Goal: Communication & Community: Ask a question

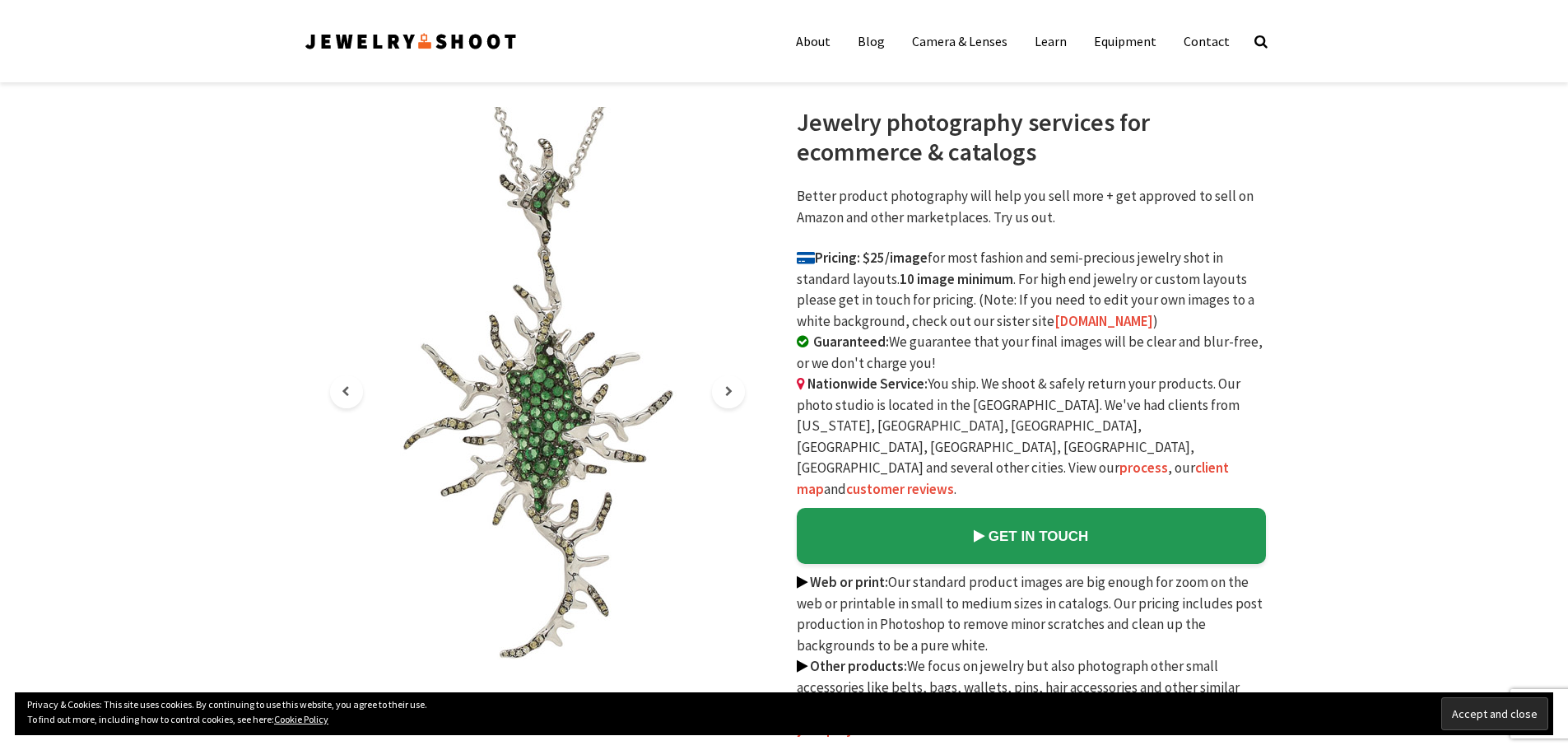
click at [480, 46] on img at bounding box center [410, 41] width 215 height 27
click at [1210, 42] on link "Contact" at bounding box center [1207, 41] width 71 height 33
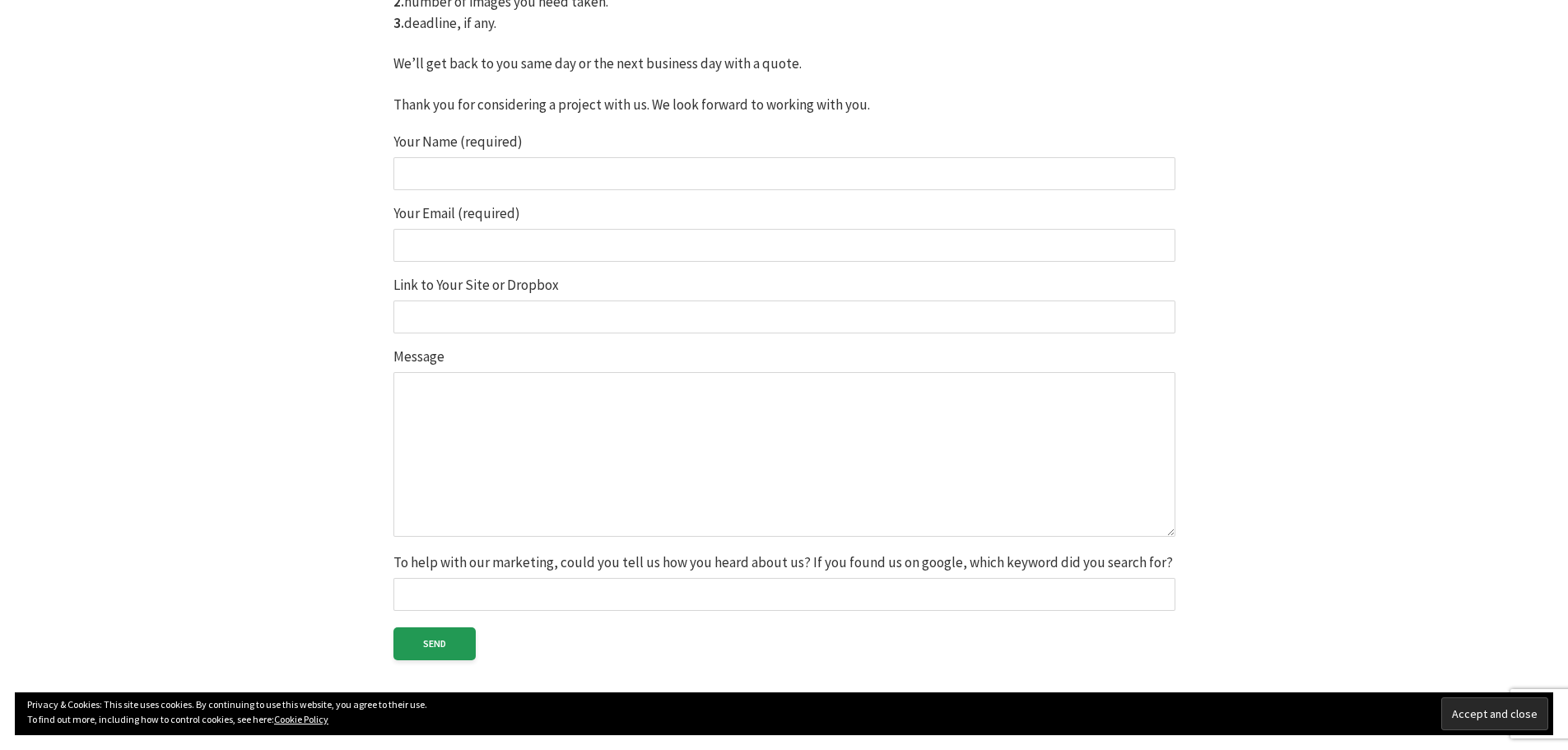
scroll to position [412, 0]
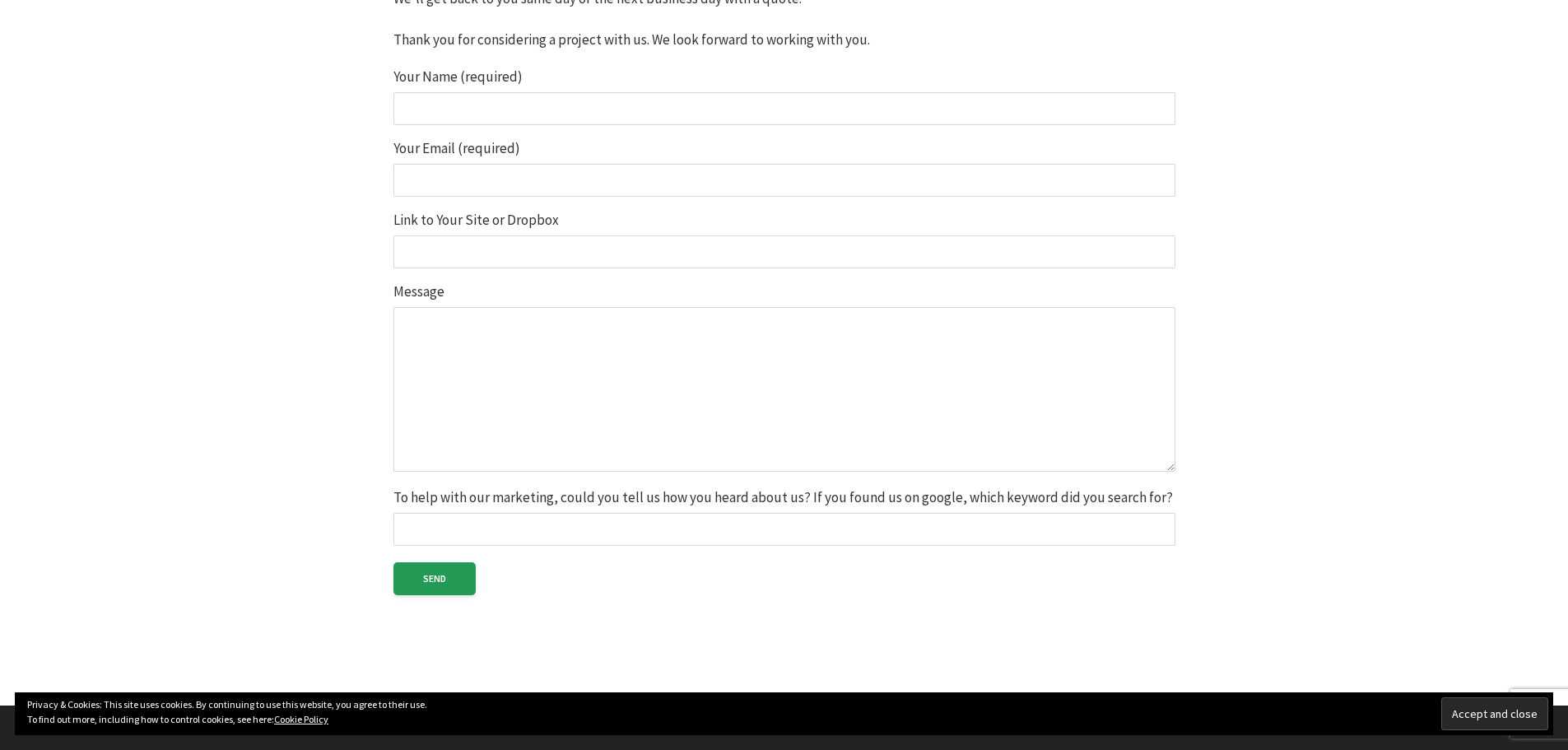
click at [483, 103] on input "Your Name (required)" at bounding box center [784, 108] width 783 height 33
type input "Seam Hossen"
type input "seam@graphicsartssolution.com"
click at [498, 248] on input "Link to Your Site or Dropbox" at bounding box center [784, 251] width 783 height 33
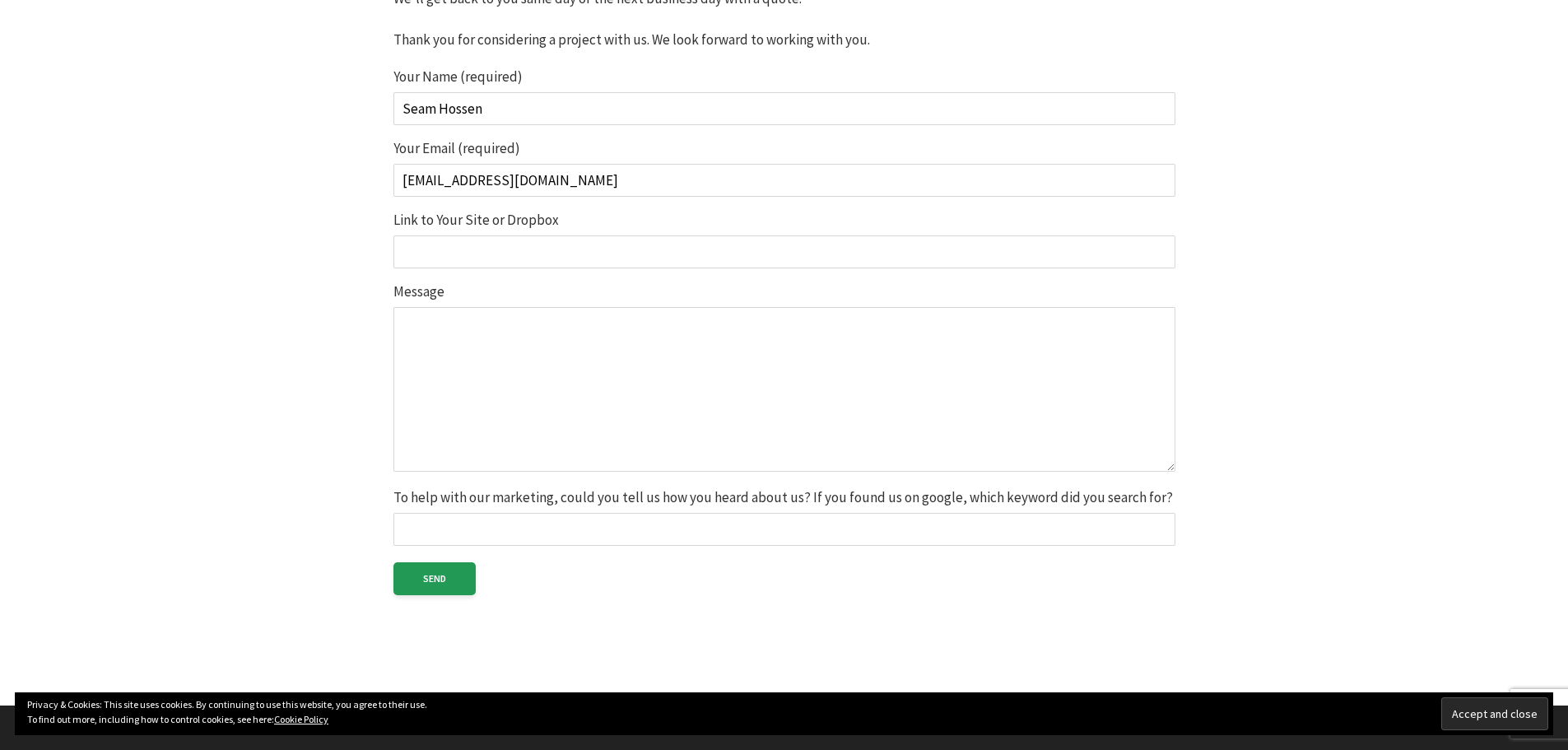
type input "https://graphicsartssolution.com/"
click at [513, 355] on textarea "Message" at bounding box center [784, 389] width 783 height 165
paste textarea "Hi Dear, We take care of all your jewelry photo edits — from cleaning up backgr…"
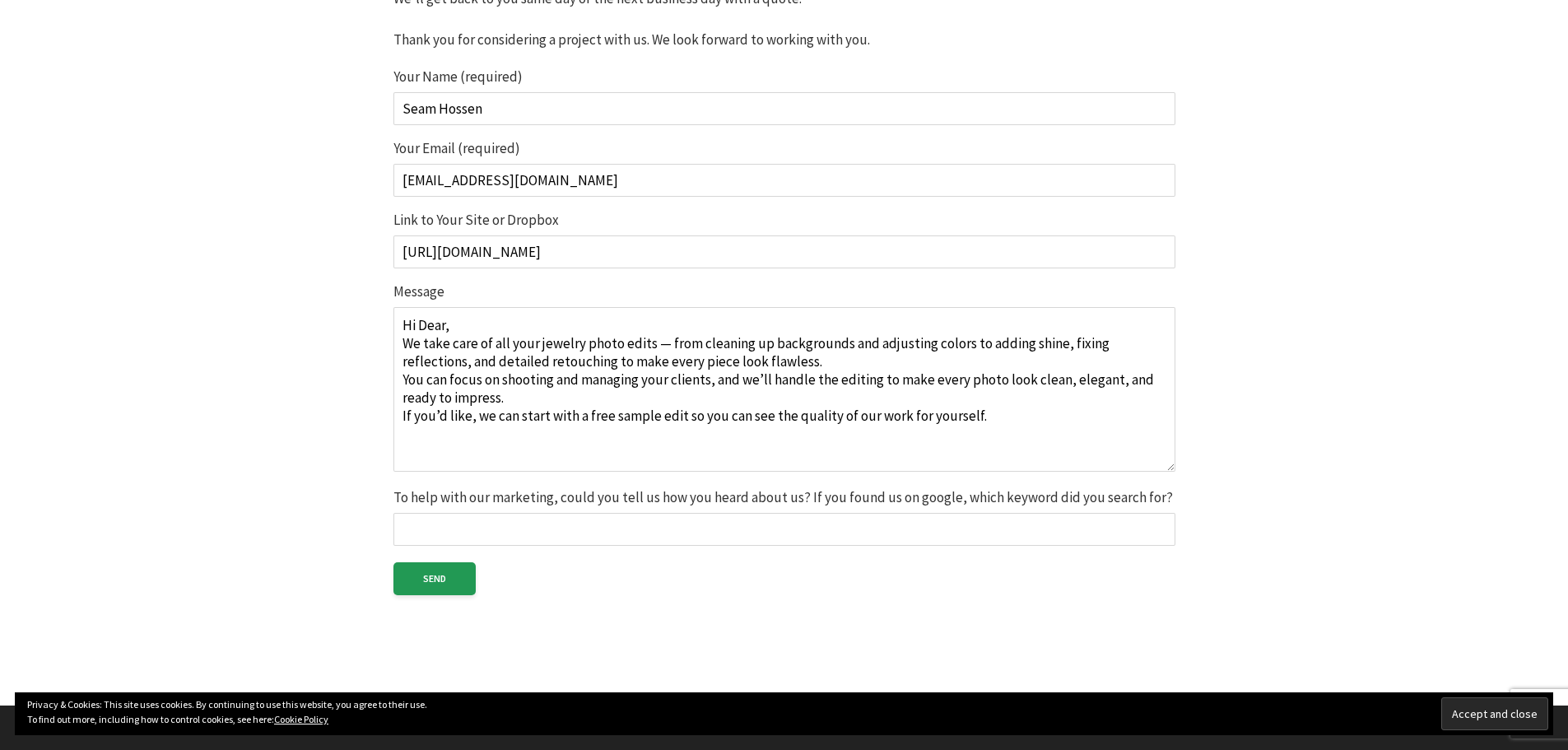
type textarea "Hi Dear, We take care of all your jewelry photo edits — from cleaning up backgr…"
drag, startPoint x: 437, startPoint y: 526, endPoint x: 528, endPoint y: 532, distance: 91.2
click at [437, 528] on input "To help with our marketing, could you tell us how you heard about us? If you fo…" at bounding box center [784, 529] width 783 height 33
type input "Google search"
click at [462, 589] on input "Send" at bounding box center [434, 578] width 82 height 33
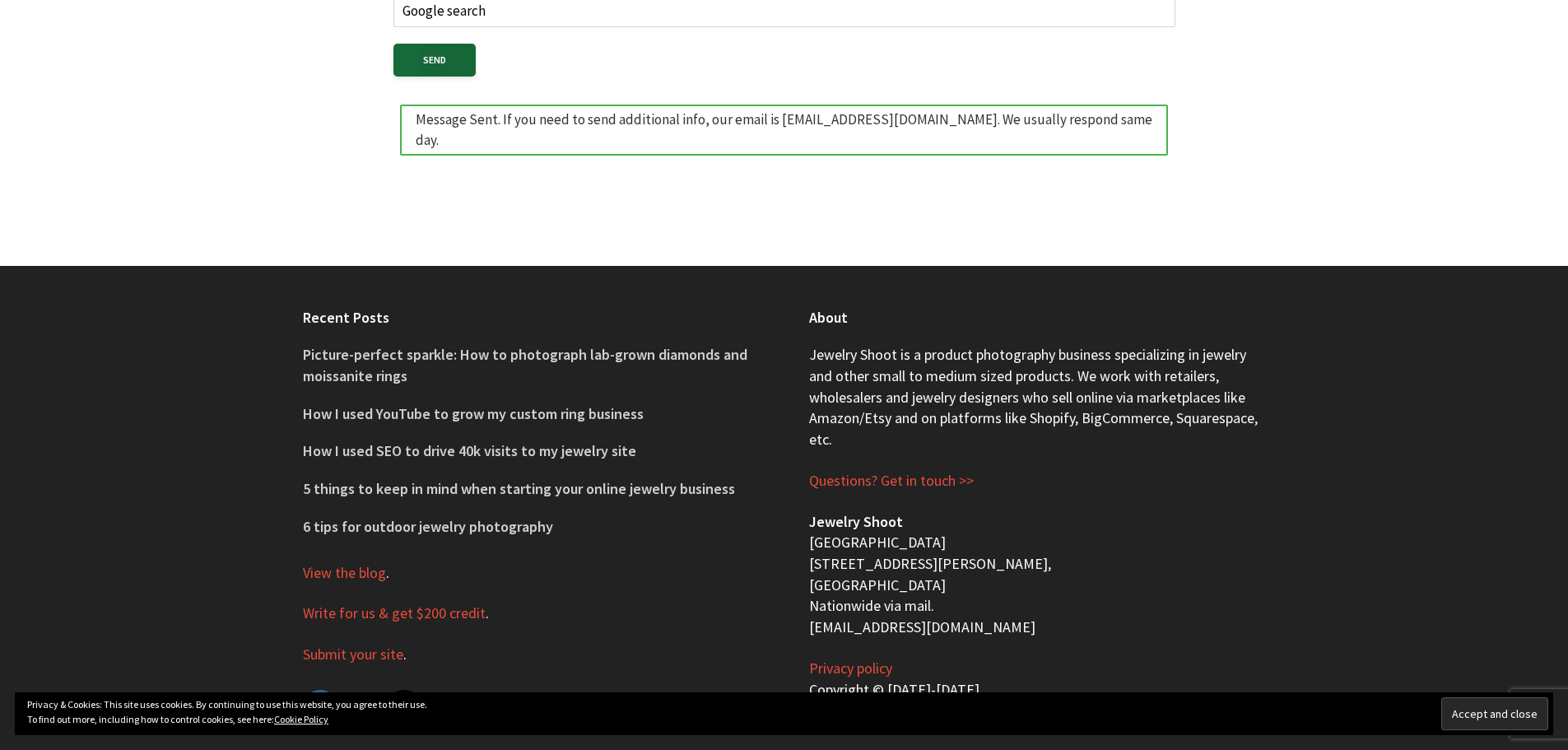
scroll to position [951, 0]
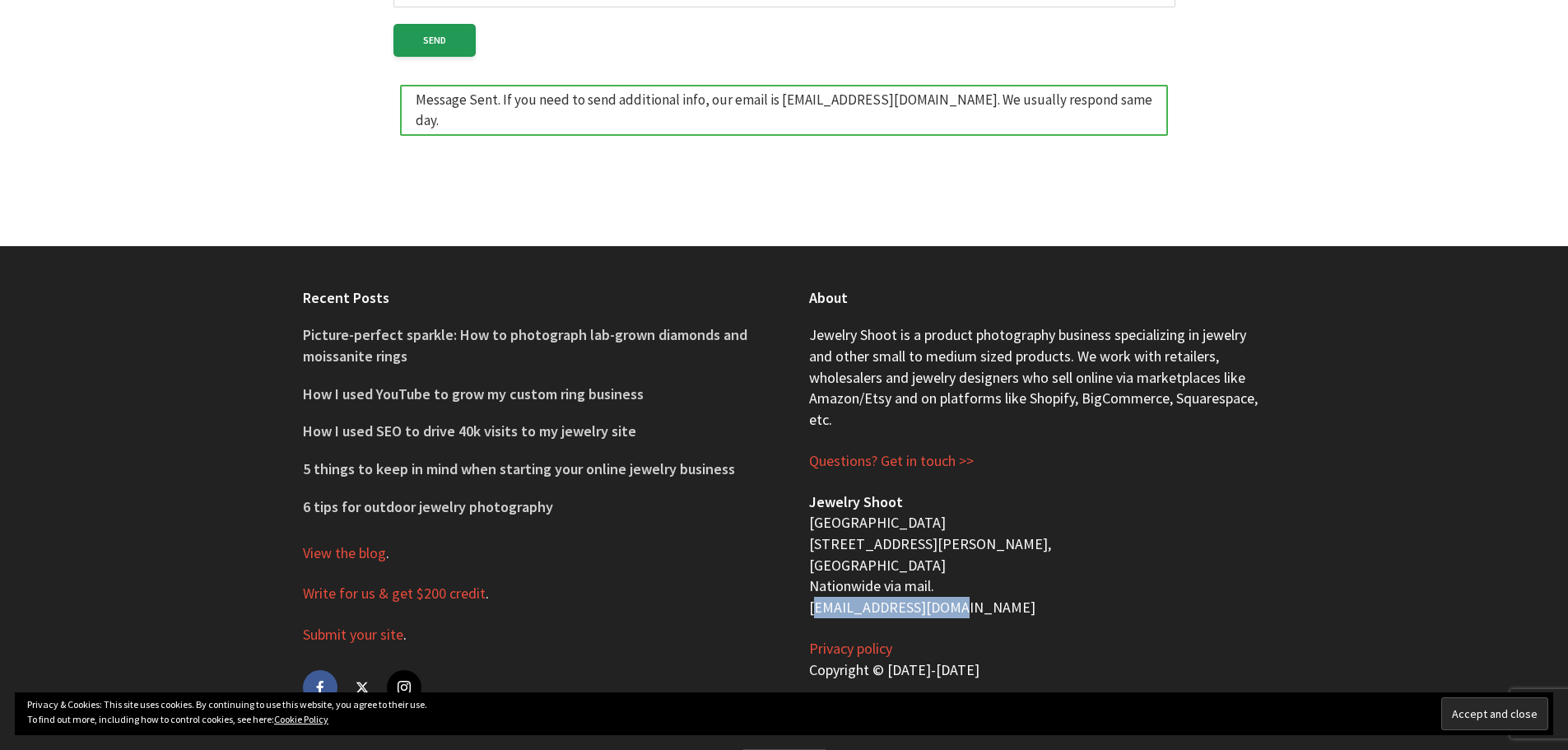
drag, startPoint x: 968, startPoint y: 582, endPoint x: 796, endPoint y: 580, distance: 172.0
click at [796, 580] on div "About Jewelry Shoot is a product photography business specializing in jewelry a…" at bounding box center [1038, 498] width 506 height 504
copy p "[EMAIL_ADDRESS][DOMAIN_NAME]"
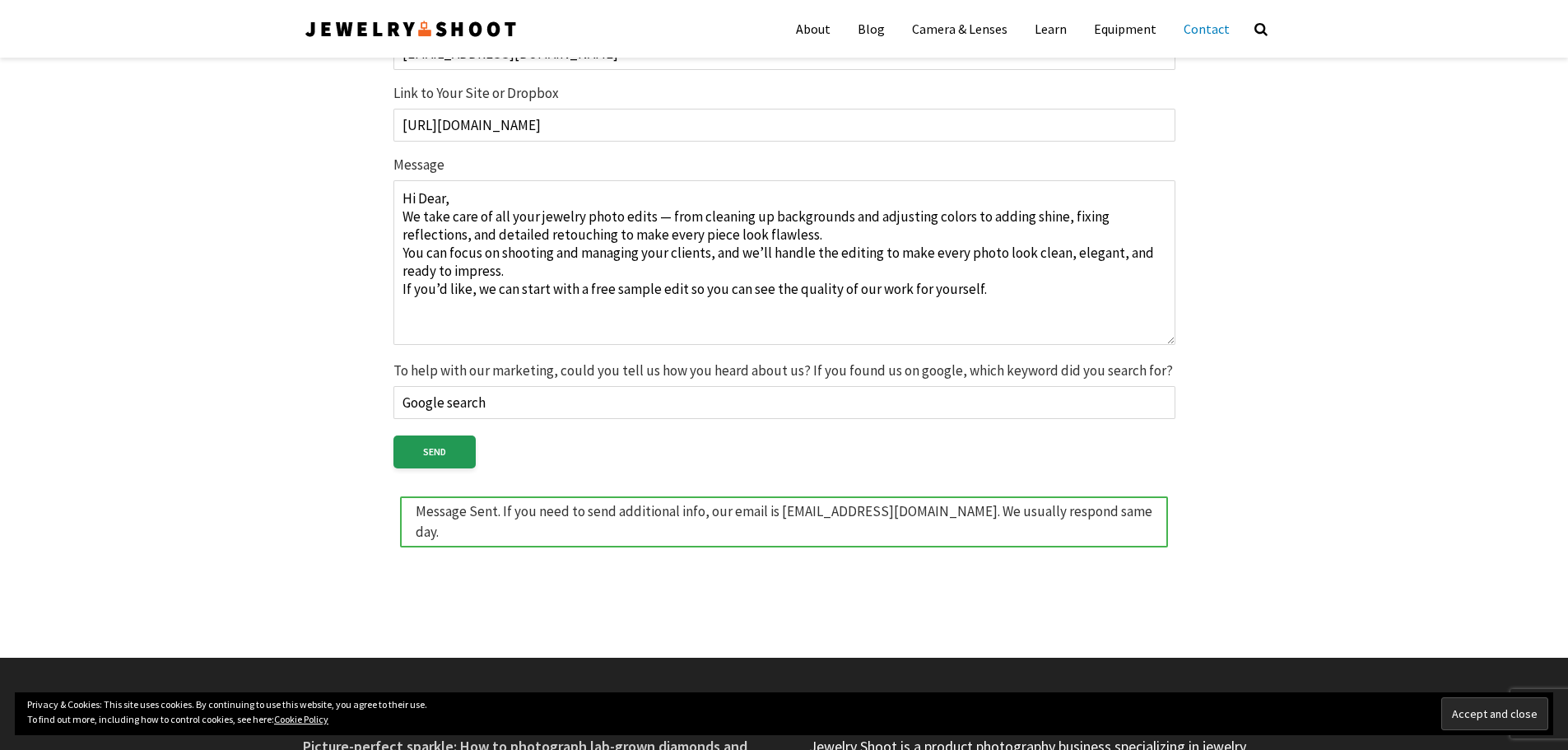
scroll to position [127, 0]
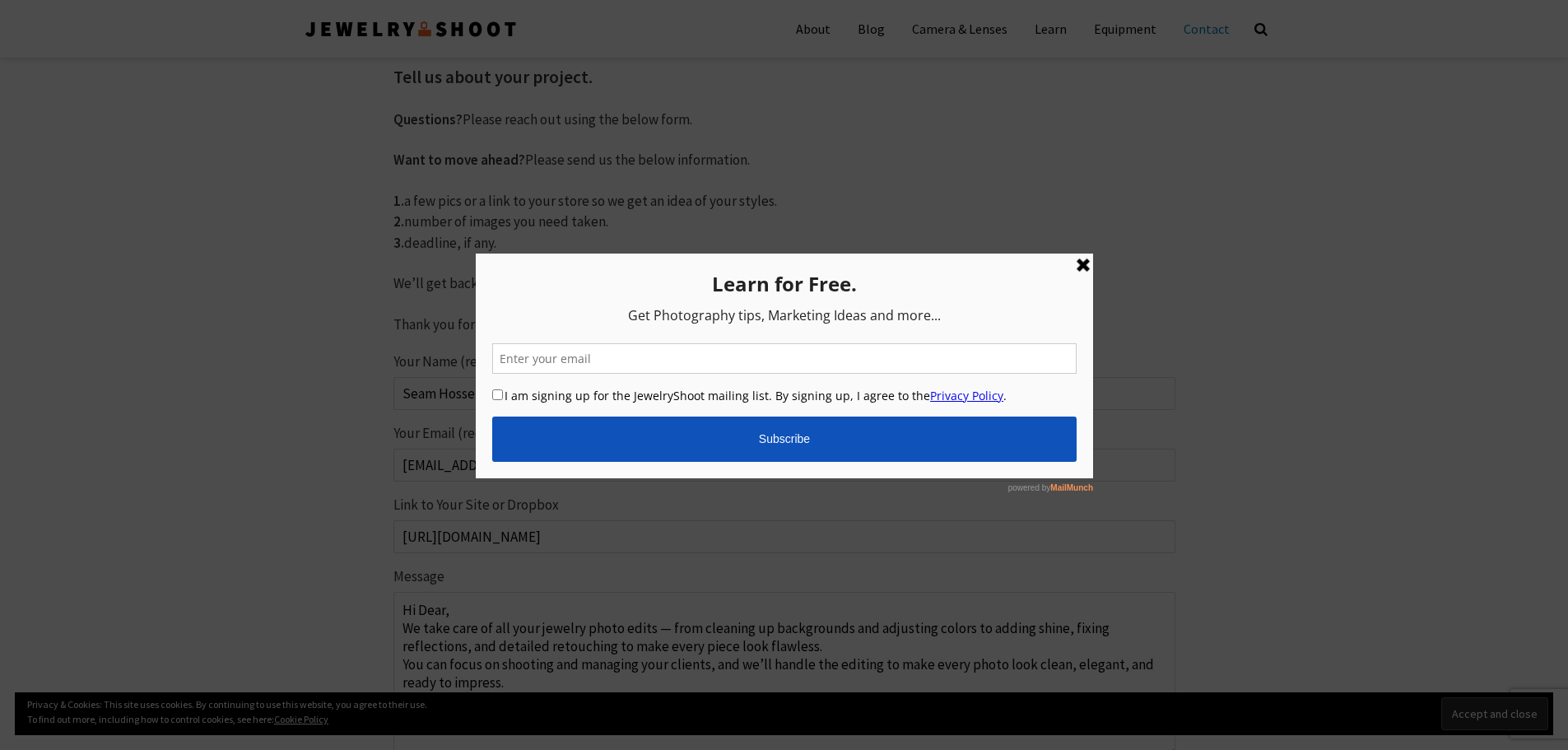
click at [1083, 262] on link at bounding box center [1082, 265] width 20 height 20
